Goal: Task Accomplishment & Management: Complete application form

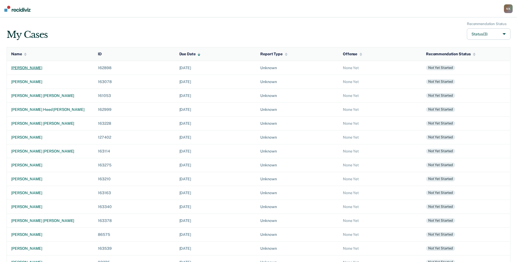
click at [26, 66] on div "[PERSON_NAME]" at bounding box center [50, 68] width 78 height 5
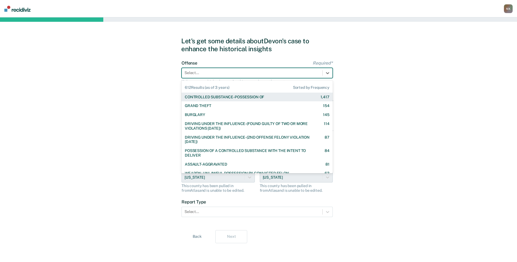
click at [238, 70] on div at bounding box center [251, 73] width 135 height 6
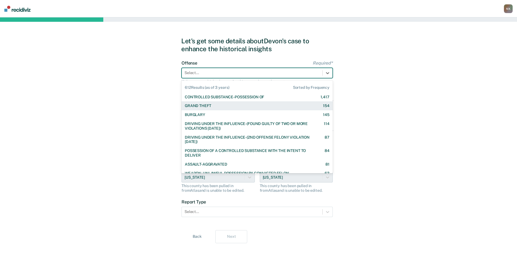
click at [200, 105] on div "GRAND THEFT" at bounding box center [198, 105] width 26 height 5
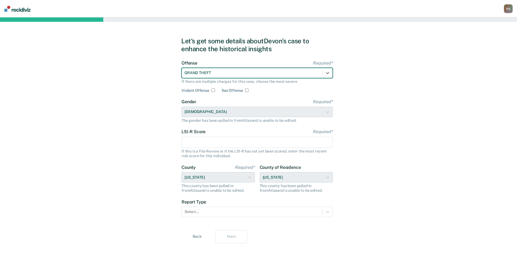
click at [198, 143] on input "LSI-R Score Required*" at bounding box center [256, 142] width 151 height 11
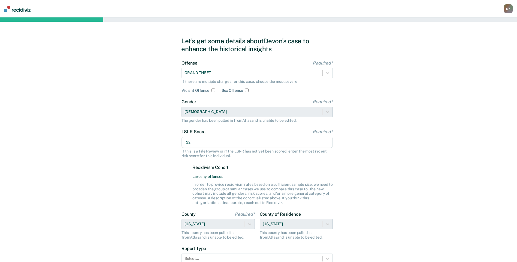
type input "22"
click at [135, 174] on div "Let's get some details about [PERSON_NAME]'s case to enhance the historical ins…" at bounding box center [258, 163] width 517 height 292
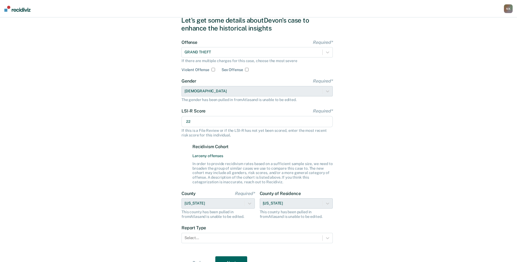
scroll to position [48, 0]
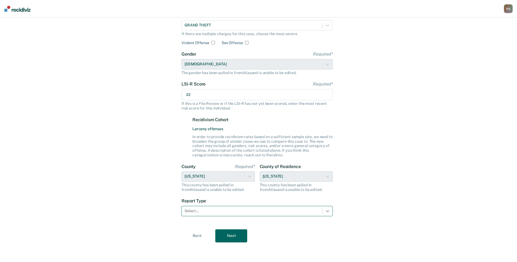
click at [328, 213] on icon at bounding box center [327, 210] width 5 height 5
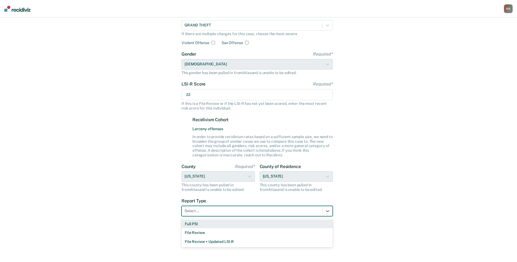
click at [194, 224] on div "Full PSI" at bounding box center [256, 223] width 151 height 9
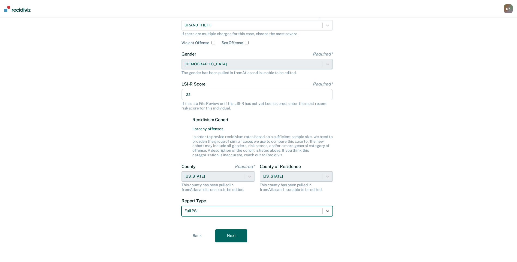
click at [237, 236] on button "Next" at bounding box center [231, 235] width 32 height 13
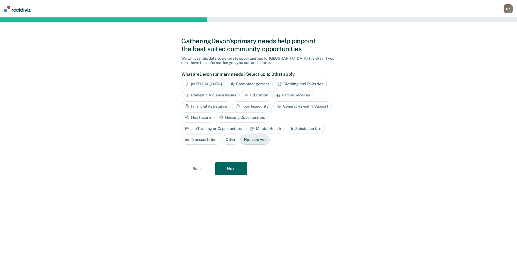
scroll to position [0, 0]
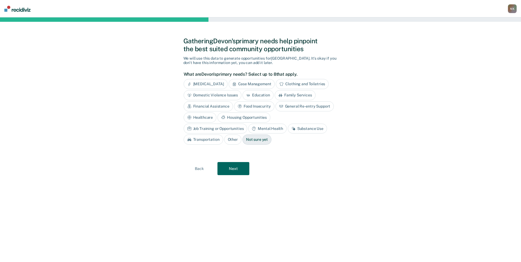
click at [247, 124] on div "Job Training or Opportunities" at bounding box center [216, 129] width 64 height 10
click at [232, 169] on button "Next" at bounding box center [233, 168] width 32 height 13
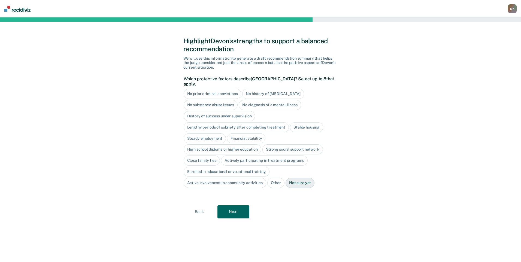
click at [202, 156] on div "Close family ties" at bounding box center [202, 160] width 36 height 10
click at [271, 90] on div "No history of [MEDICAL_DATA]" at bounding box center [273, 94] width 62 height 10
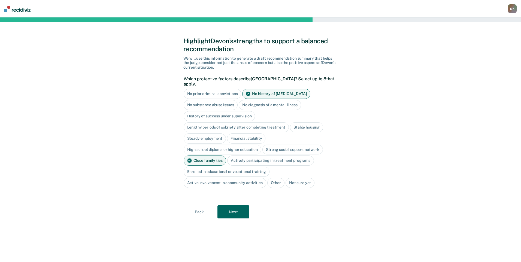
click at [222, 90] on div "No prior criminal convictions" at bounding box center [213, 94] width 58 height 10
click at [236, 206] on button "Next" at bounding box center [233, 211] width 32 height 13
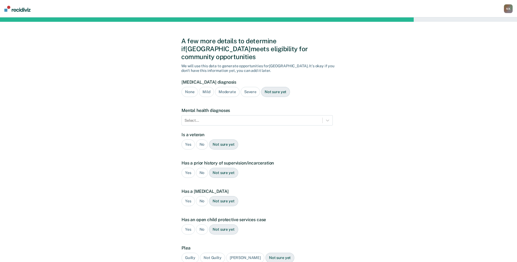
click at [201, 139] on div "No" at bounding box center [202, 144] width 12 height 10
click at [204, 168] on div "No" at bounding box center [202, 173] width 12 height 10
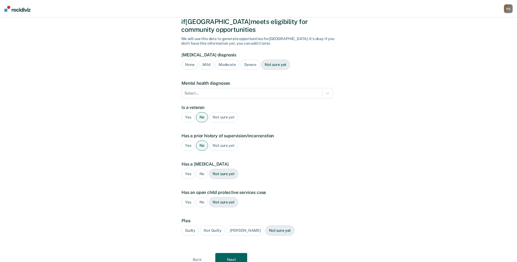
scroll to position [43, 0]
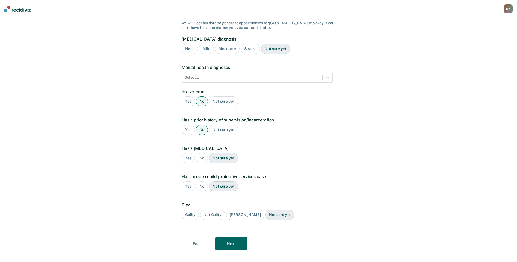
click at [199, 153] on div "No" at bounding box center [202, 158] width 12 height 10
click at [201, 181] on div "No" at bounding box center [202, 186] width 12 height 10
click at [189, 210] on div "Guilty" at bounding box center [189, 215] width 17 height 10
click at [229, 237] on button "Next" at bounding box center [231, 243] width 32 height 13
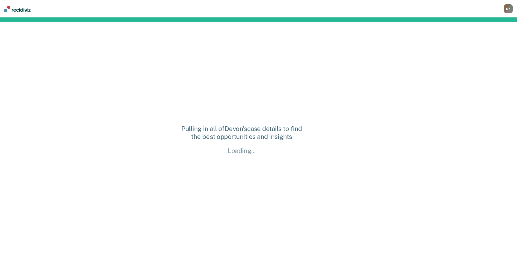
scroll to position [0, 0]
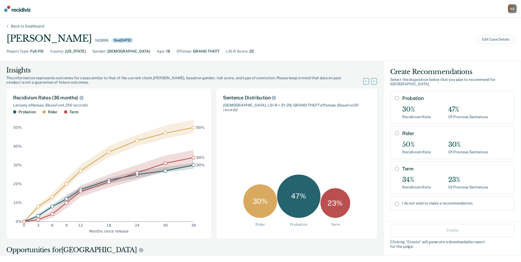
click at [395, 96] on input "Probation" at bounding box center [397, 98] width 4 height 4
radio input "true"
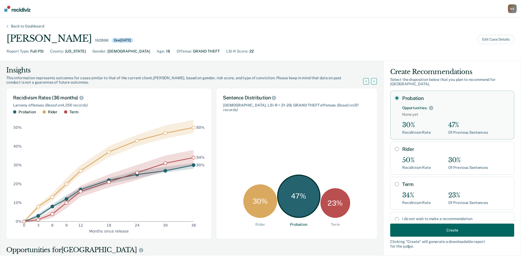
click at [446, 229] on button "Create" at bounding box center [452, 230] width 124 height 13
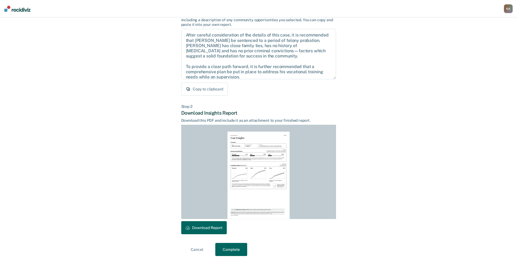
scroll to position [48, 0]
click at [207, 228] on button "Download Report" at bounding box center [203, 227] width 45 height 13
click at [232, 249] on button "Complete" at bounding box center [231, 248] width 32 height 13
